Goal: Browse casually

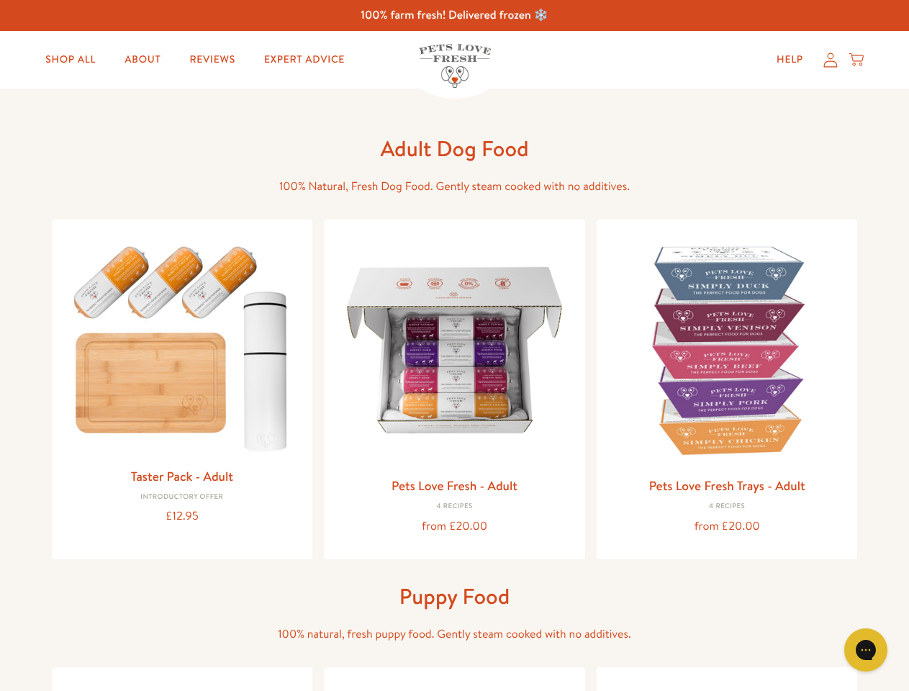
click at [865, 650] on icon "Open gorgias live chat" at bounding box center [865, 649] width 14 height 14
